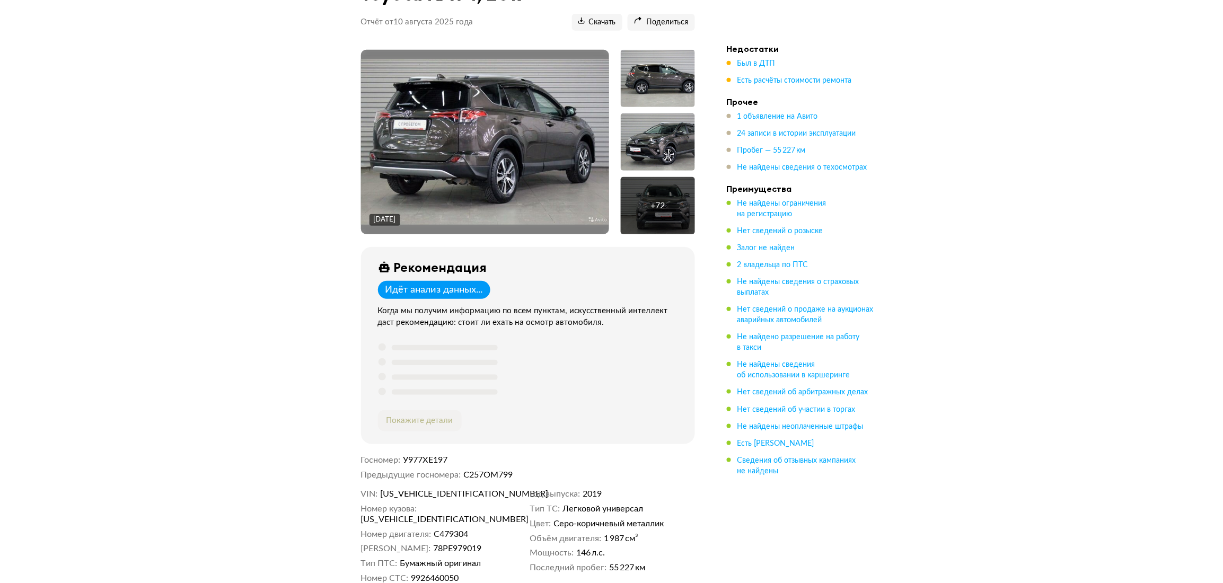
scroll to position [282, 0]
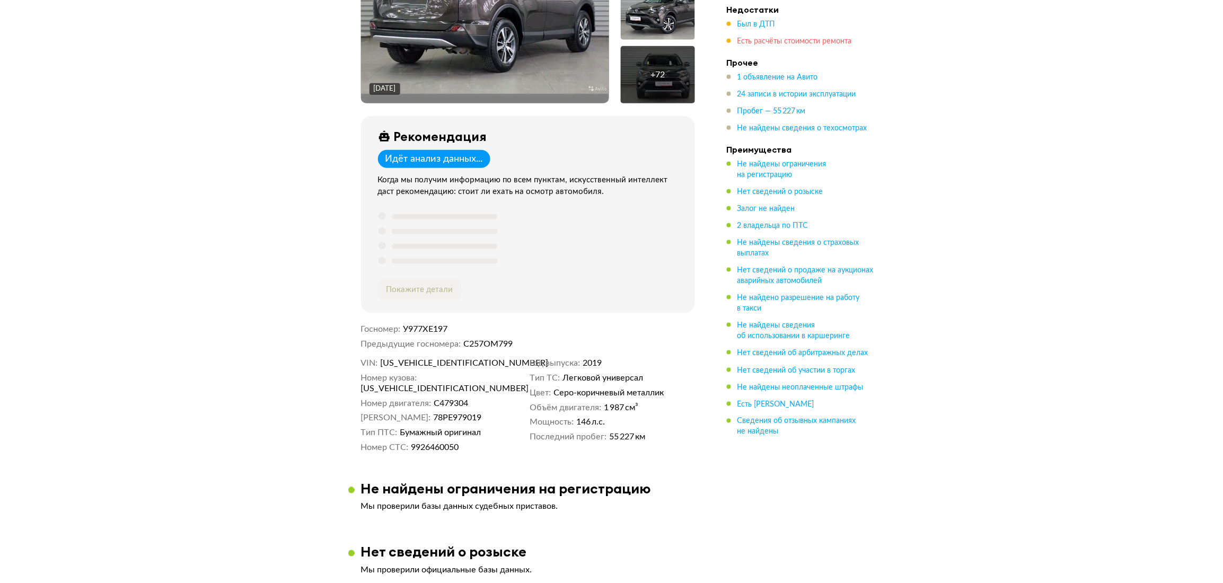
click at [765, 40] on span "Есть расчёты стоимости ремонта" at bounding box center [794, 41] width 114 height 7
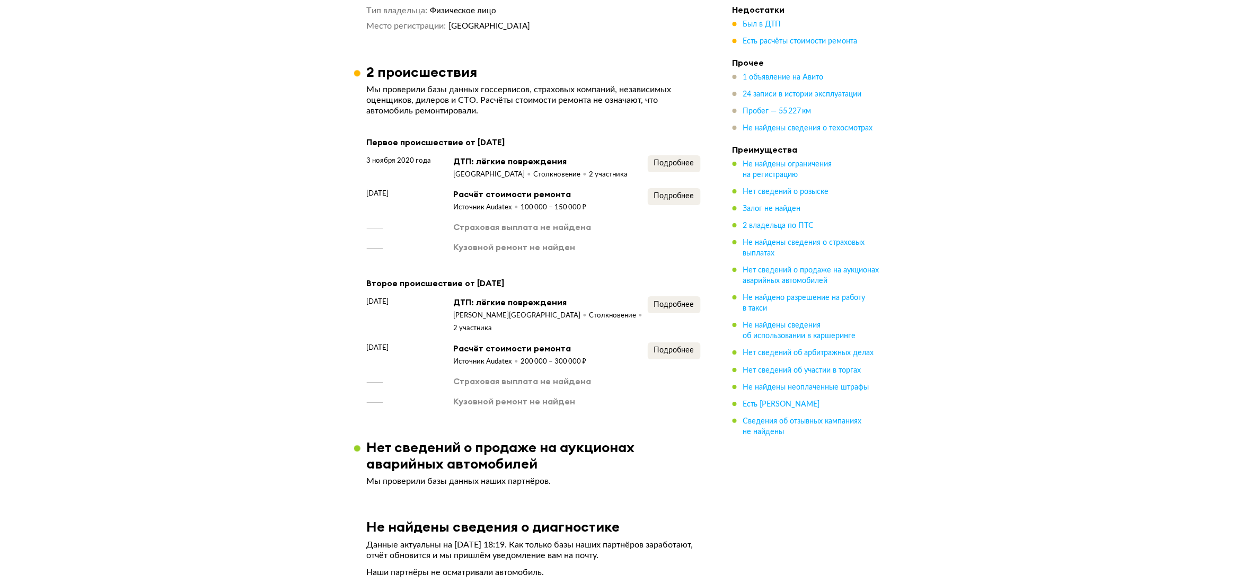
scroll to position [1143, 0]
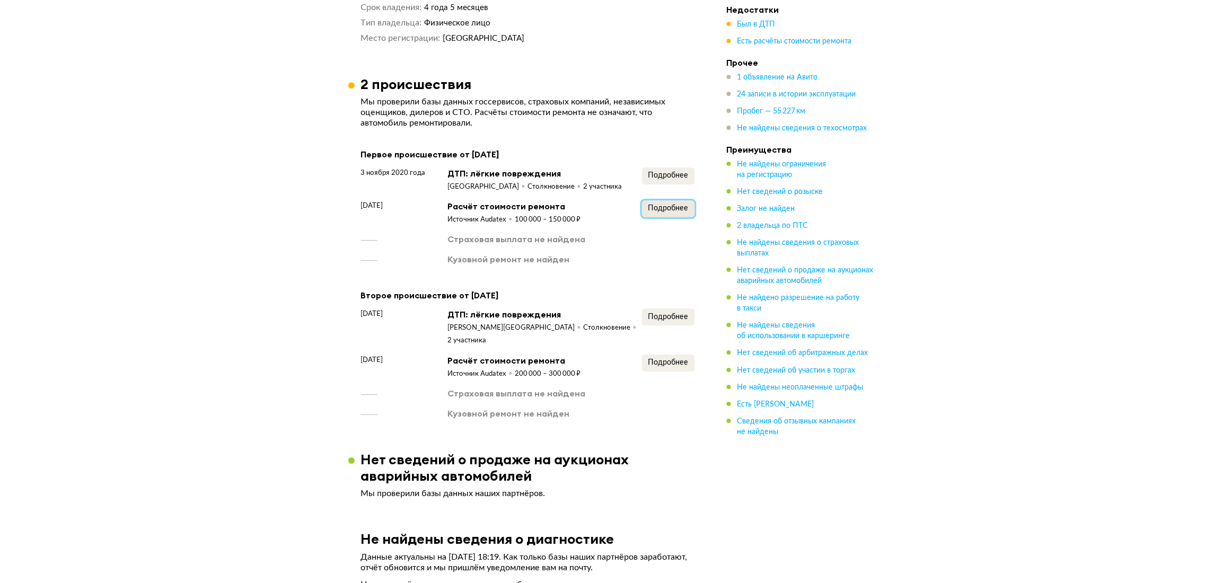
click at [664, 205] on span "Подробнее" at bounding box center [668, 208] width 40 height 7
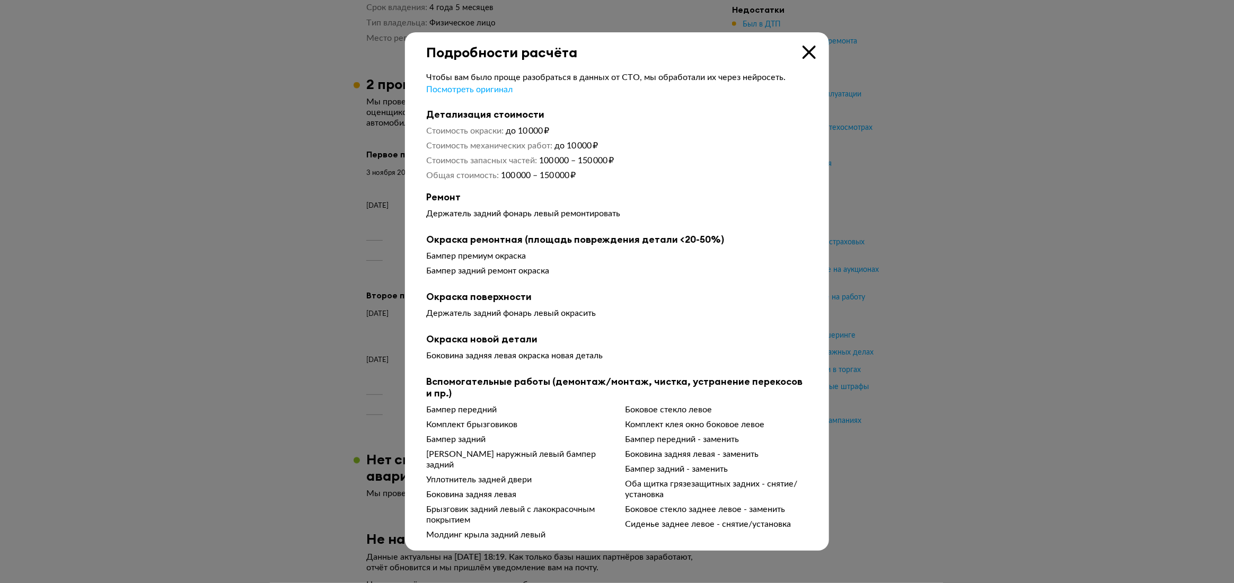
click at [808, 54] on icon at bounding box center [808, 52] width 13 height 13
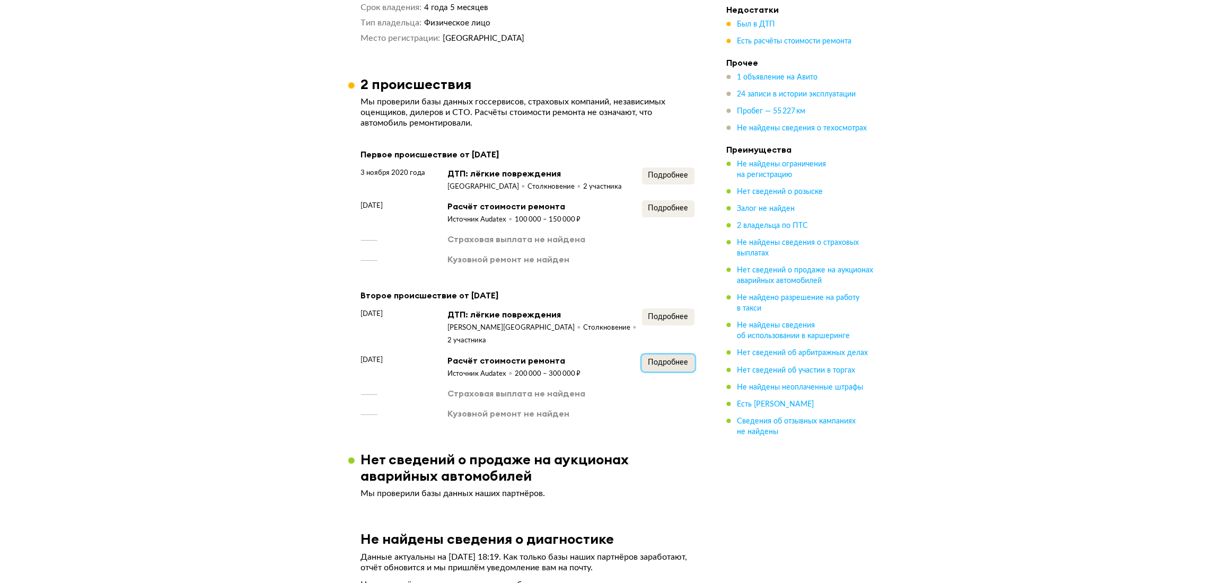
click at [666, 359] on span "Подробнее" at bounding box center [668, 362] width 40 height 7
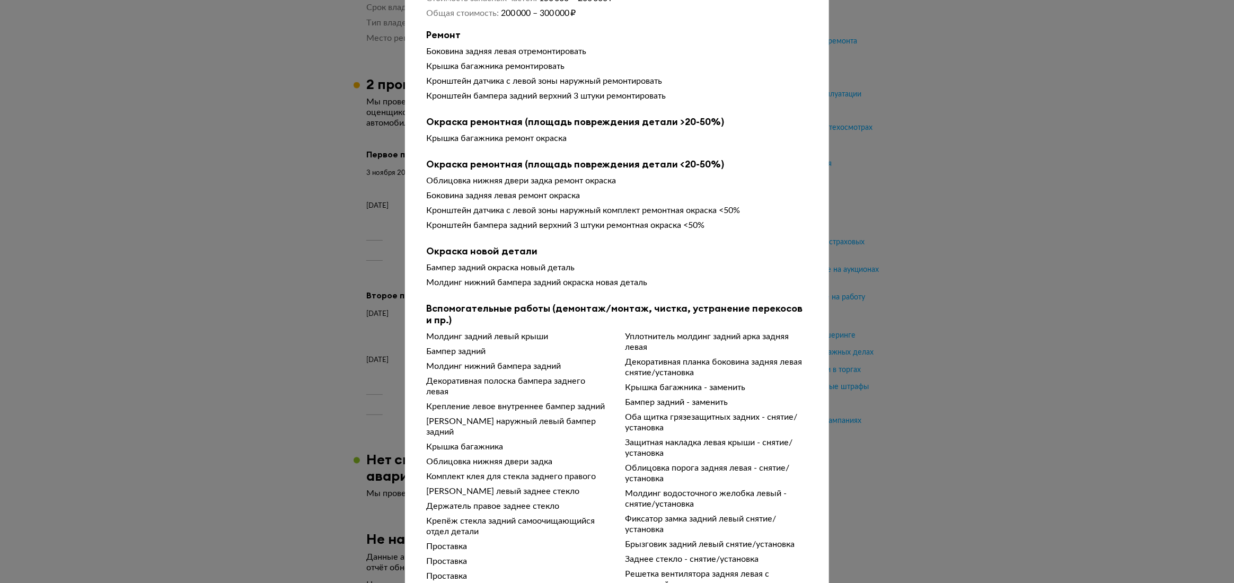
scroll to position [141, 0]
click at [406, 211] on div "Чтобы вам было проще разобраться в данных от СТО, мы обработали их через нейрос…" at bounding box center [617, 275] width 424 height 754
click at [407, 223] on div "Чтобы вам было проще разобраться в данных от СТО, мы обработали их через нейрос…" at bounding box center [617, 275] width 424 height 754
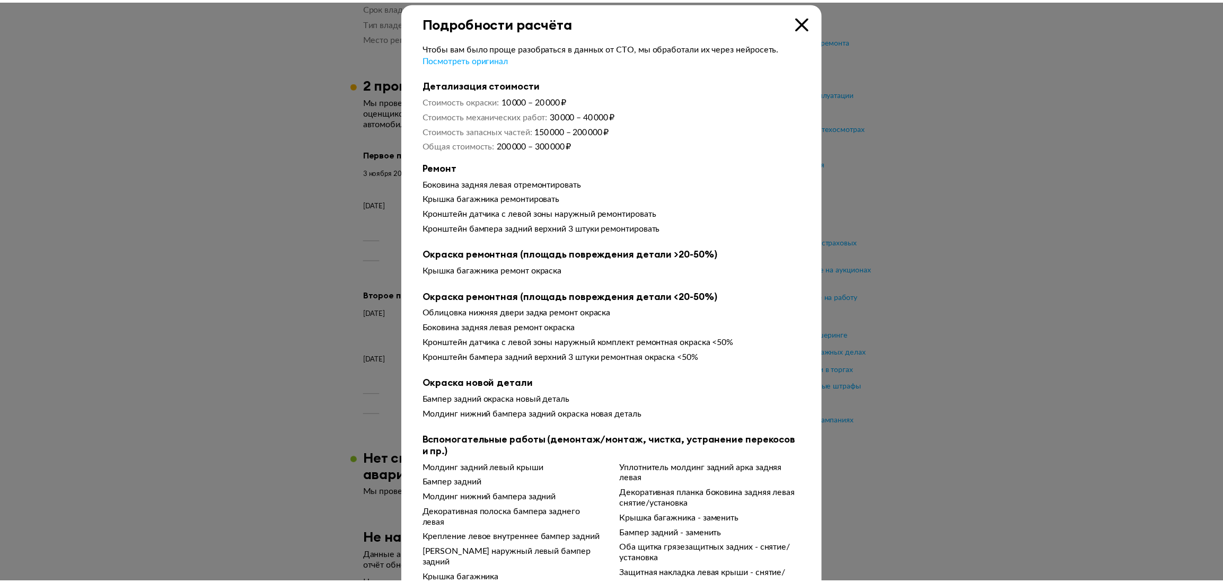
scroll to position [0, 0]
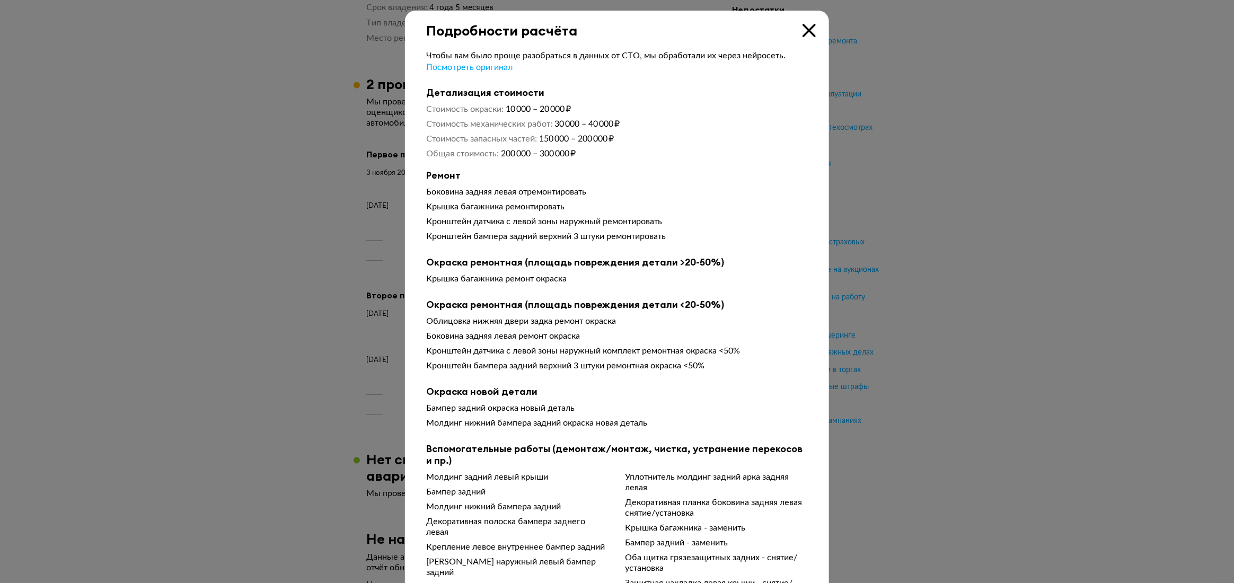
click at [802, 33] on icon at bounding box center [808, 30] width 13 height 13
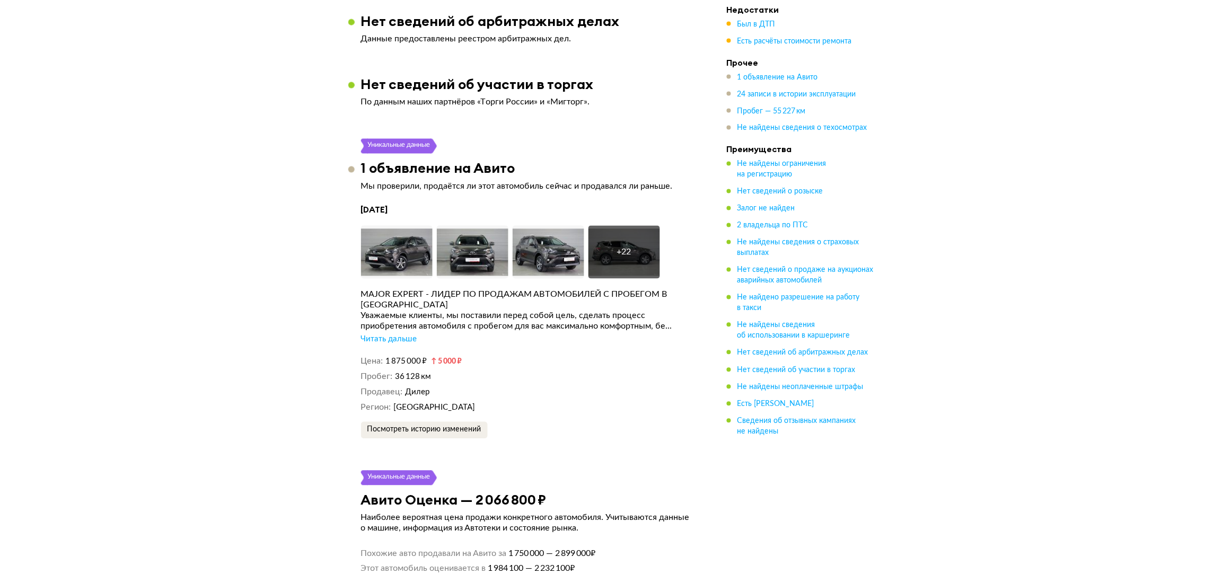
scroll to position [1991, 0]
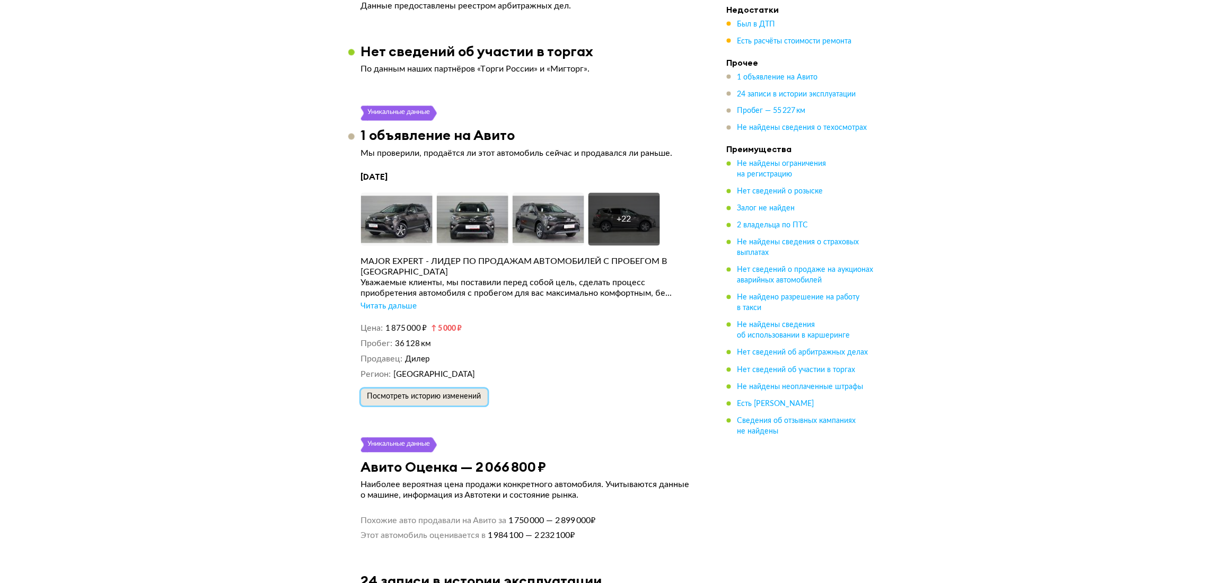
click at [435, 393] on span "Посмотреть историю изменений" at bounding box center [424, 396] width 114 height 7
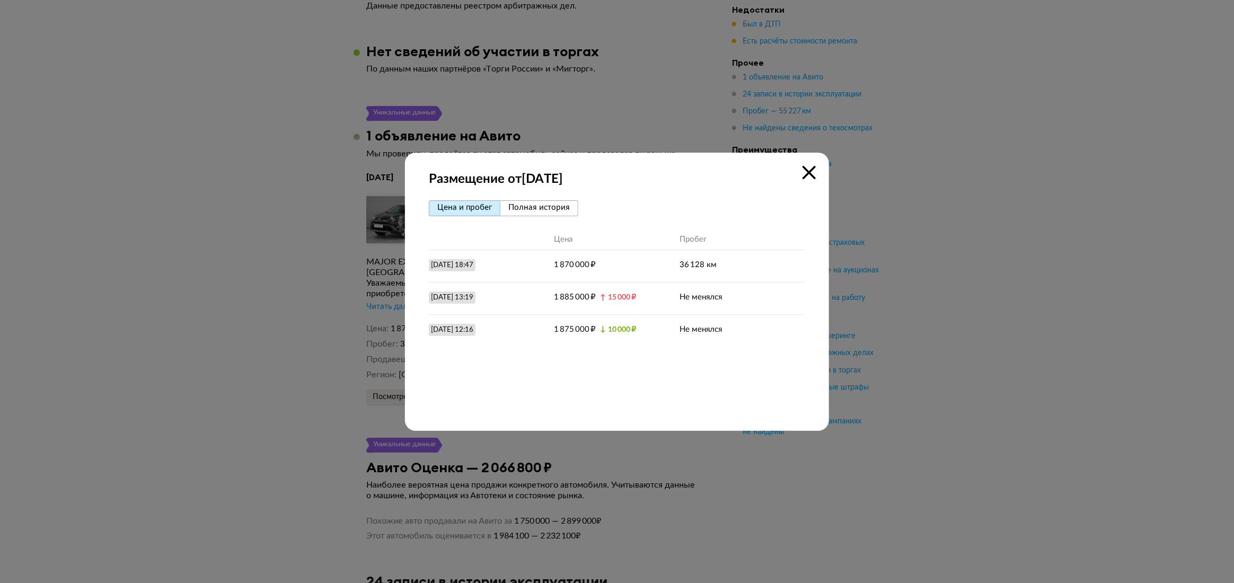
click at [812, 171] on icon at bounding box center [808, 172] width 13 height 13
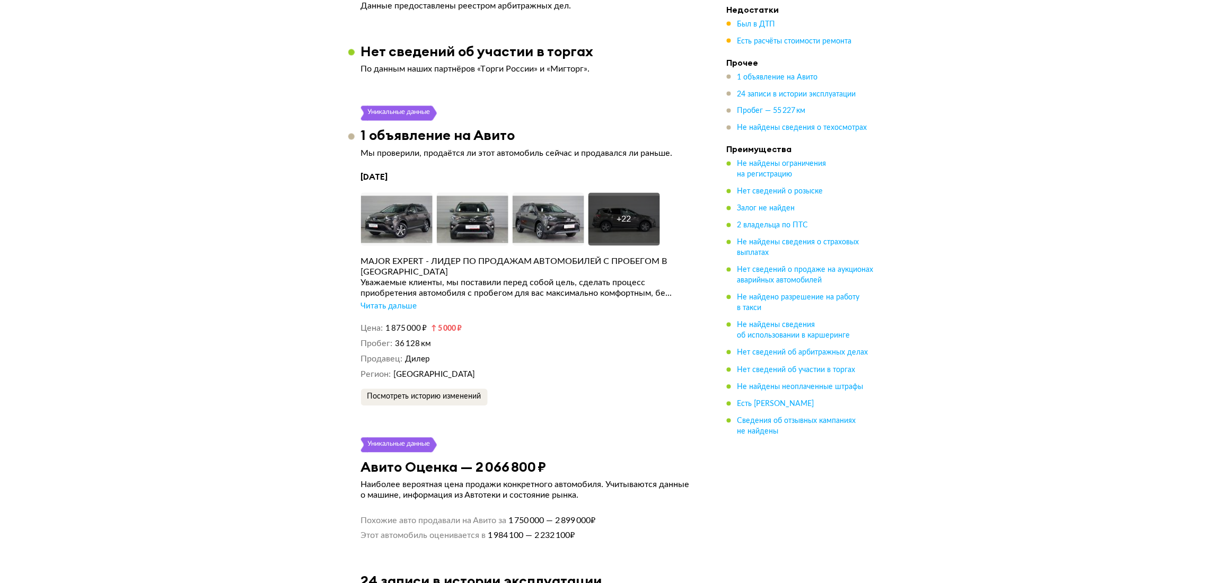
click at [395, 302] on div "Читать дальше" at bounding box center [389, 307] width 56 height 11
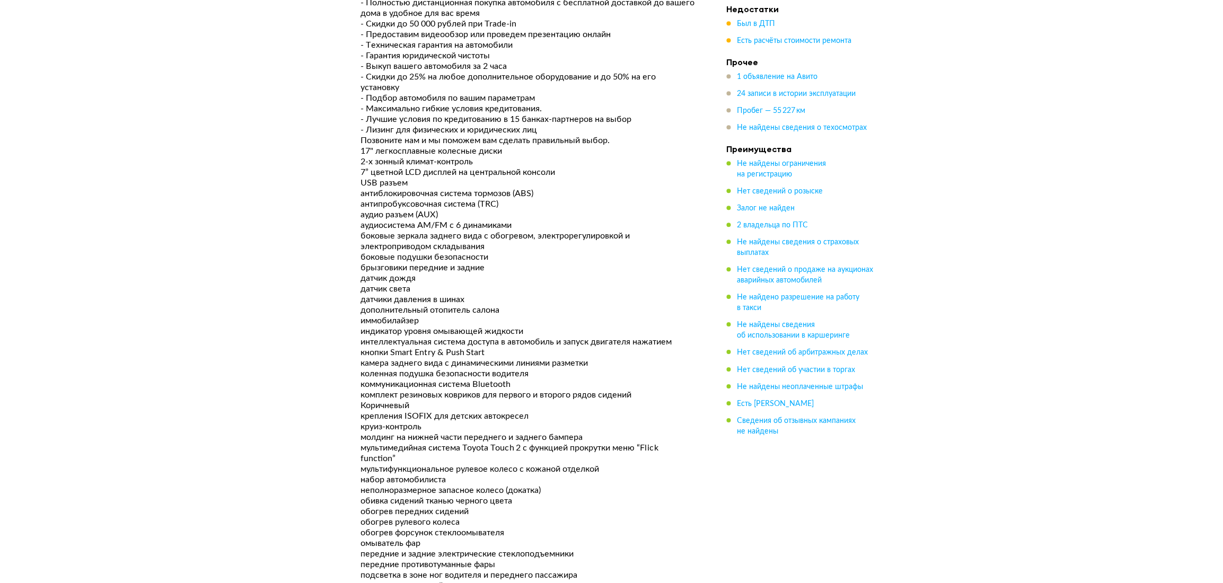
scroll to position [2061, 0]
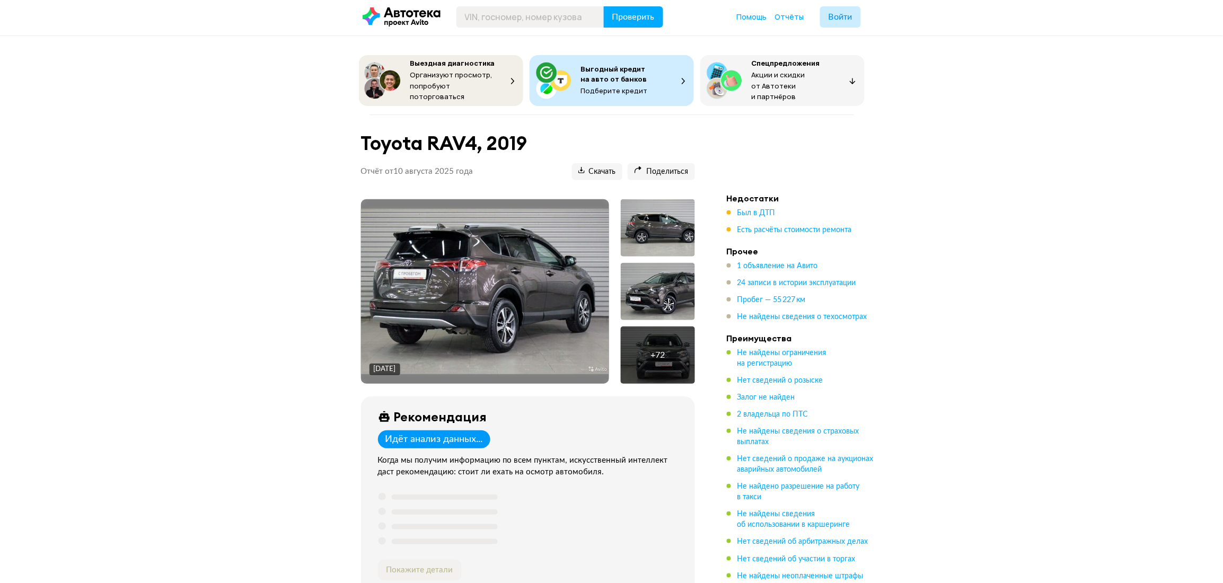
scroll to position [0, 0]
